Goal: Task Accomplishment & Management: Manage account settings

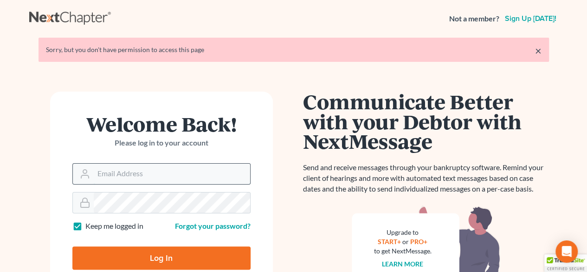
click at [120, 172] on input "Email Address" at bounding box center [172, 173] width 157 height 20
drag, startPoint x: 272, startPoint y: 93, endPoint x: 218, endPoint y: 147, distance: 75.5
click at [271, 94] on div "Welcome Back! Please log in to your account Email Address Password Keep me logg…" at bounding box center [161, 229] width 265 height 276
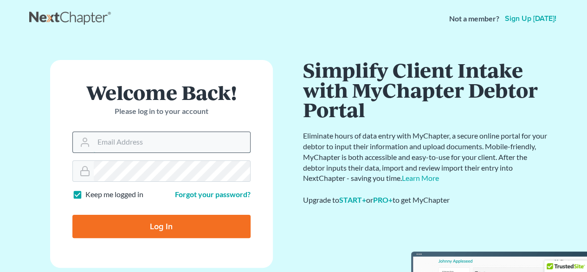
click at [136, 143] on input "Email Address" at bounding box center [172, 142] width 157 height 20
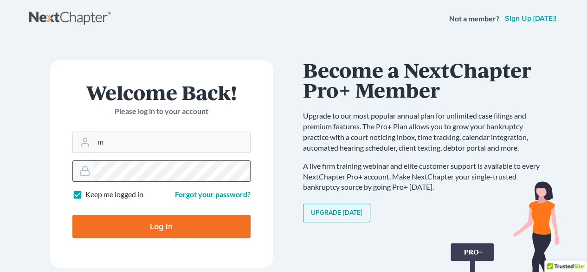
type input "[EMAIL_ADDRESS][DOMAIN_NAME]"
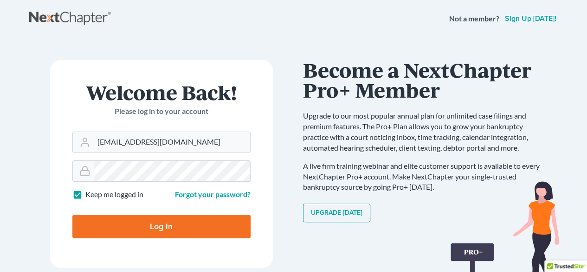
click at [165, 225] on input "Log In" at bounding box center [161, 226] width 178 height 23
type input "Thinking..."
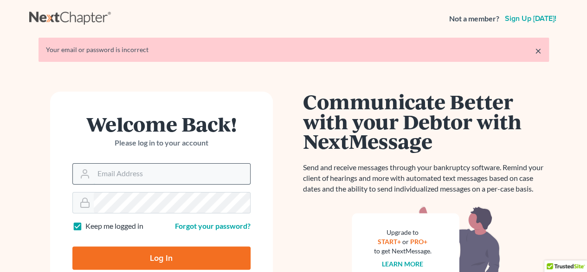
click at [143, 173] on input "Email Address" at bounding box center [172, 173] width 157 height 20
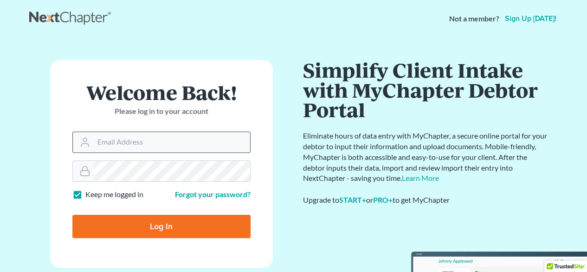
click at [122, 148] on input "Email Address" at bounding box center [172, 142] width 157 height 20
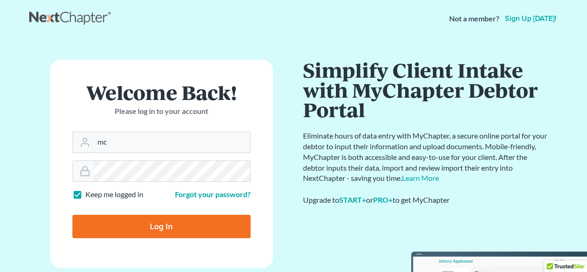
type input "mcfeldman@verizon.net"
click at [193, 194] on link "Forgot your password?" at bounding box center [213, 193] width 76 height 9
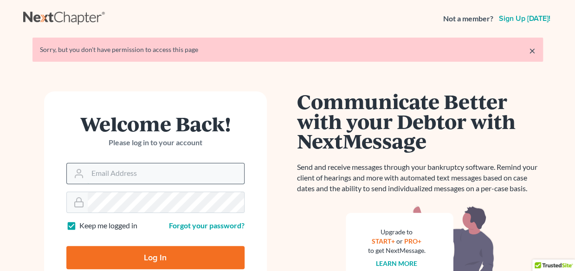
click at [110, 177] on input "Email Address" at bounding box center [166, 173] width 157 height 20
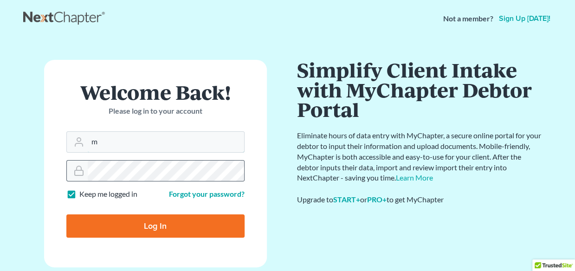
type input "[EMAIL_ADDRESS][DOMAIN_NAME]"
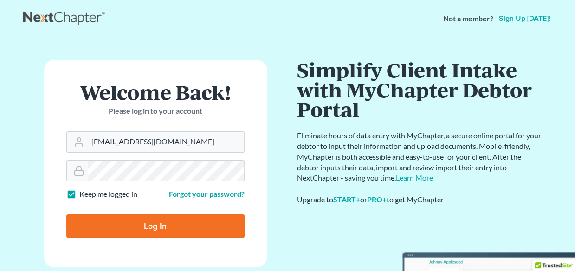
click at [138, 225] on input "Log In" at bounding box center [155, 226] width 178 height 23
type input "Thinking..."
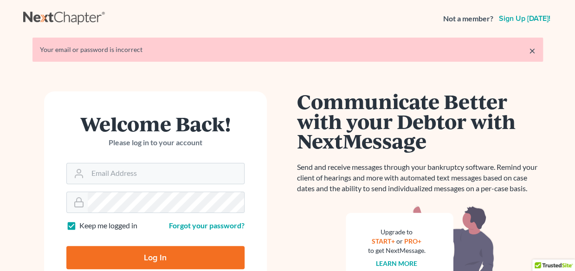
scroll to position [46, 0]
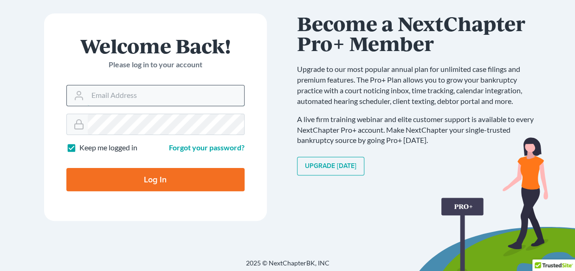
click at [144, 89] on input "Email Address" at bounding box center [166, 95] width 157 height 20
drag, startPoint x: 252, startPoint y: 132, endPoint x: 243, endPoint y: 137, distance: 10.2
click at [252, 132] on form "Welcome Back! Please log in to your account Email Address Password Keep me logg…" at bounding box center [155, 117] width 223 height 208
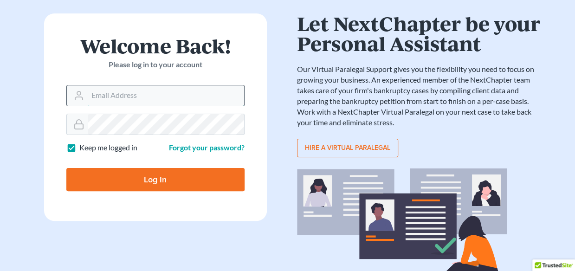
click at [124, 98] on input "Email Address" at bounding box center [166, 95] width 157 height 20
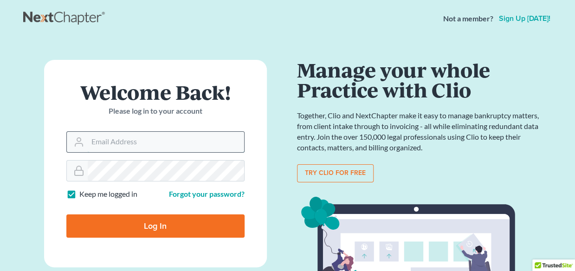
click at [136, 140] on input "Email Address" at bounding box center [166, 142] width 157 height 20
click at [111, 135] on input "Email Address" at bounding box center [166, 142] width 157 height 20
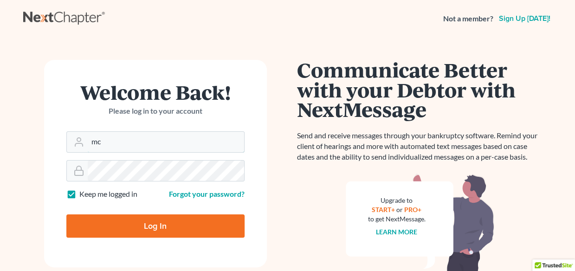
type input "[EMAIL_ADDRESS][DOMAIN_NAME]"
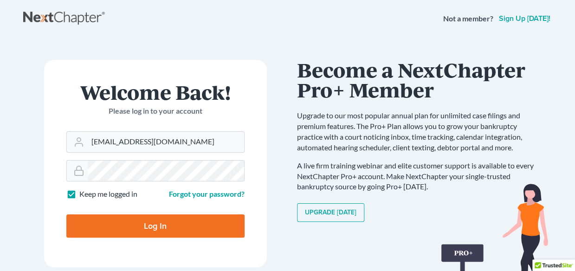
click at [156, 225] on input "Log In" at bounding box center [155, 226] width 178 height 23
type input "Thinking..."
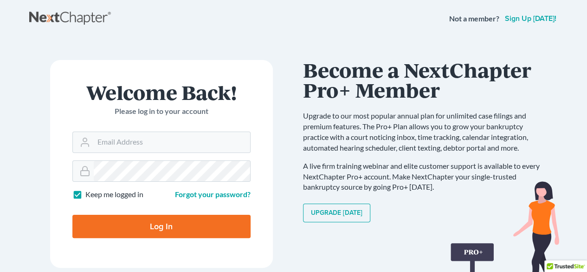
scroll to position [46, 0]
click at [201, 194] on link "Forgot your password?" at bounding box center [213, 193] width 76 height 9
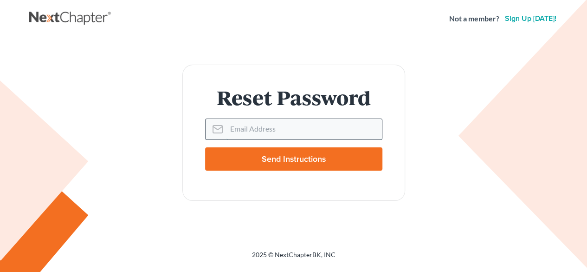
click at [278, 131] on input "Email Address" at bounding box center [305, 129] width 156 height 20
type input "[EMAIL_ADDRESS][DOMAIN_NAME]"
click at [279, 163] on input "Send Instructions" at bounding box center [293, 158] width 177 height 23
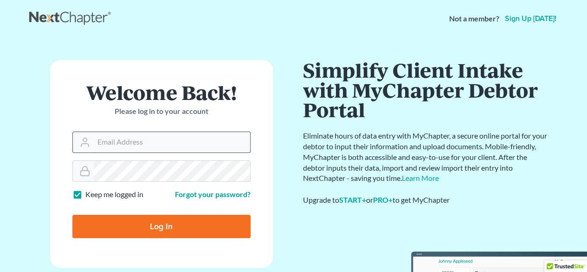
click at [144, 140] on input "Email Address" at bounding box center [172, 142] width 157 height 20
type input "[EMAIL_ADDRESS][DOMAIN_NAME]"
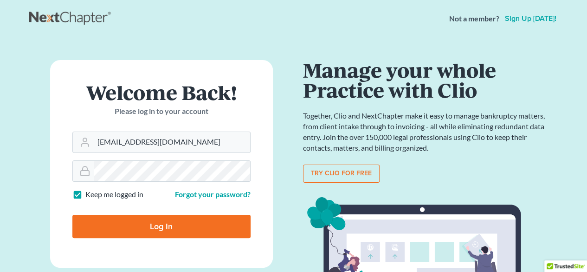
click at [139, 222] on input "Log In" at bounding box center [161, 226] width 178 height 23
type input "Thinking..."
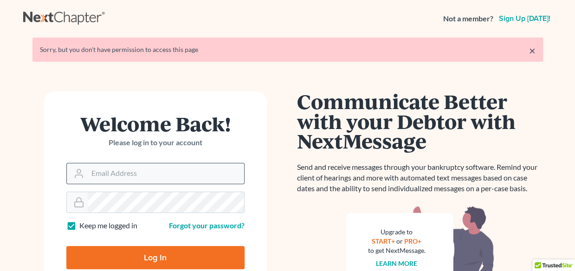
click at [116, 172] on input "Email Address" at bounding box center [166, 173] width 157 height 20
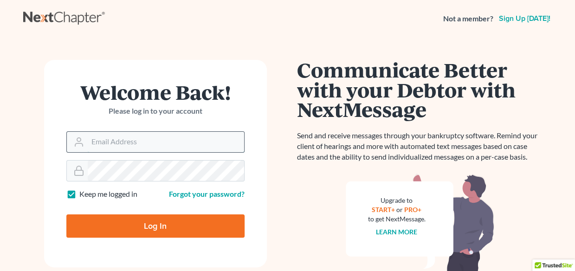
click at [116, 134] on input "Email Address" at bounding box center [166, 142] width 157 height 20
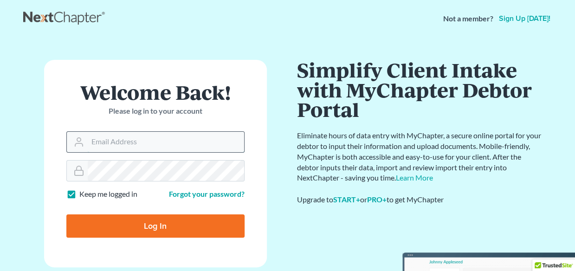
click at [113, 145] on input "Email Address" at bounding box center [166, 142] width 157 height 20
type input "[EMAIL_ADDRESS][DOMAIN_NAME]"
